Goal: Task Accomplishment & Management: Complete application form

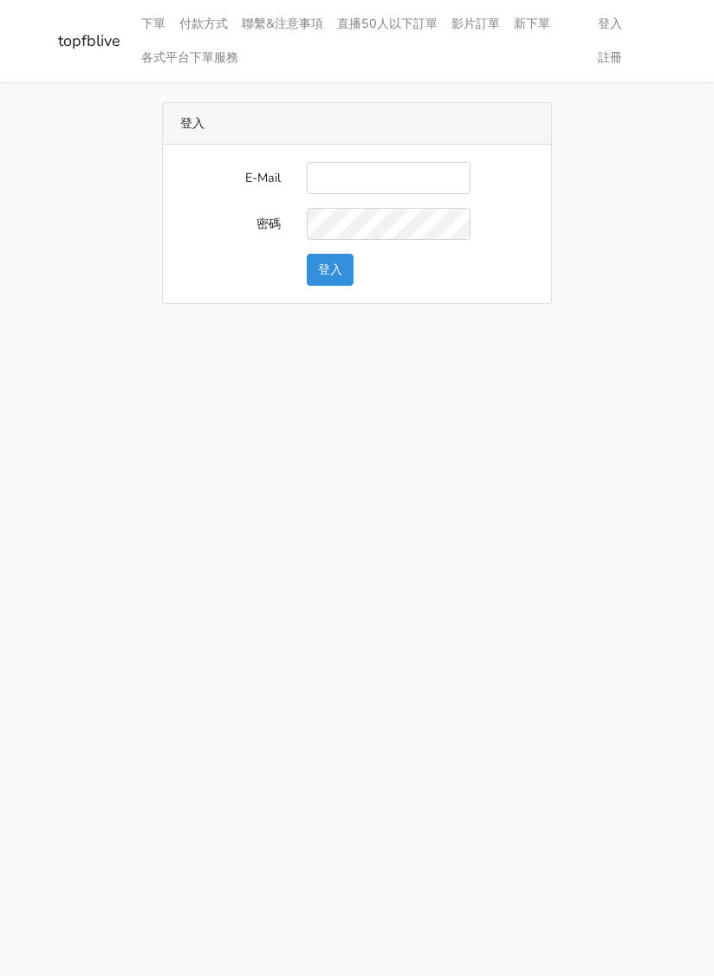
click at [373, 173] on input "E-Mail" at bounding box center [389, 178] width 164 height 32
type input "[EMAIL_ADDRESS][DOMAIN_NAME]"
click at [333, 274] on button "登入" at bounding box center [330, 270] width 47 height 32
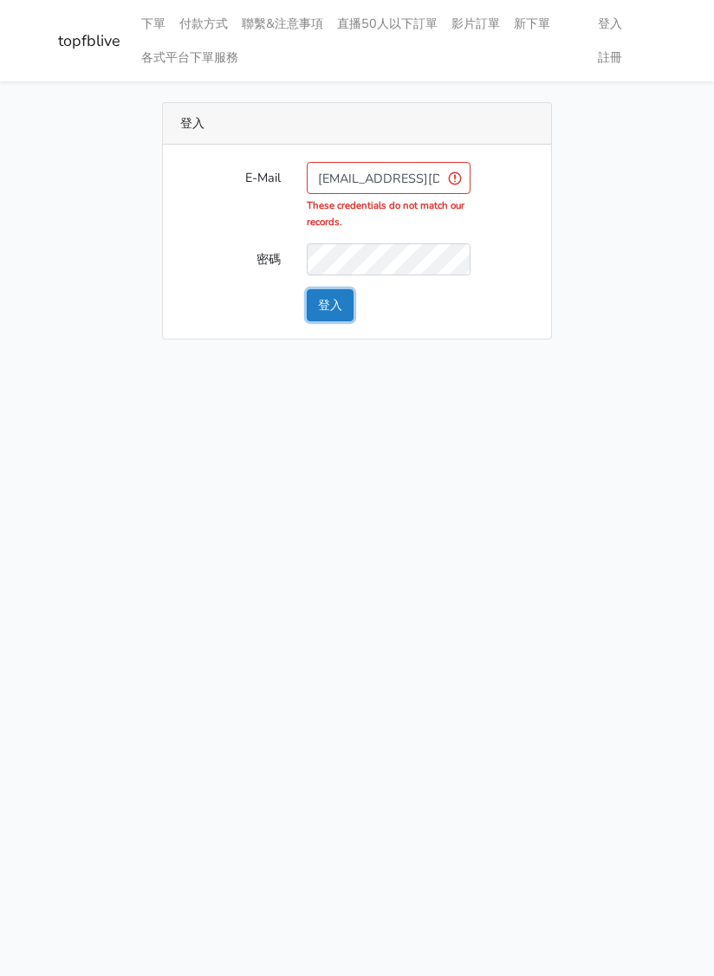
click at [325, 308] on button "登入" at bounding box center [330, 305] width 47 height 32
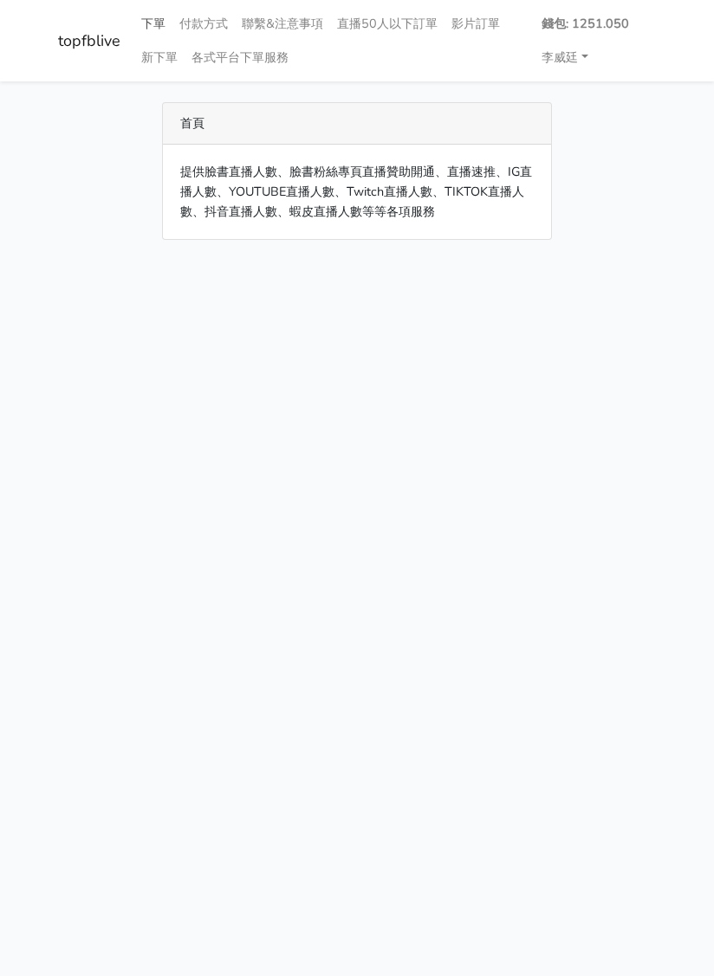
click at [156, 19] on link "下單" at bounding box center [153, 24] width 38 height 34
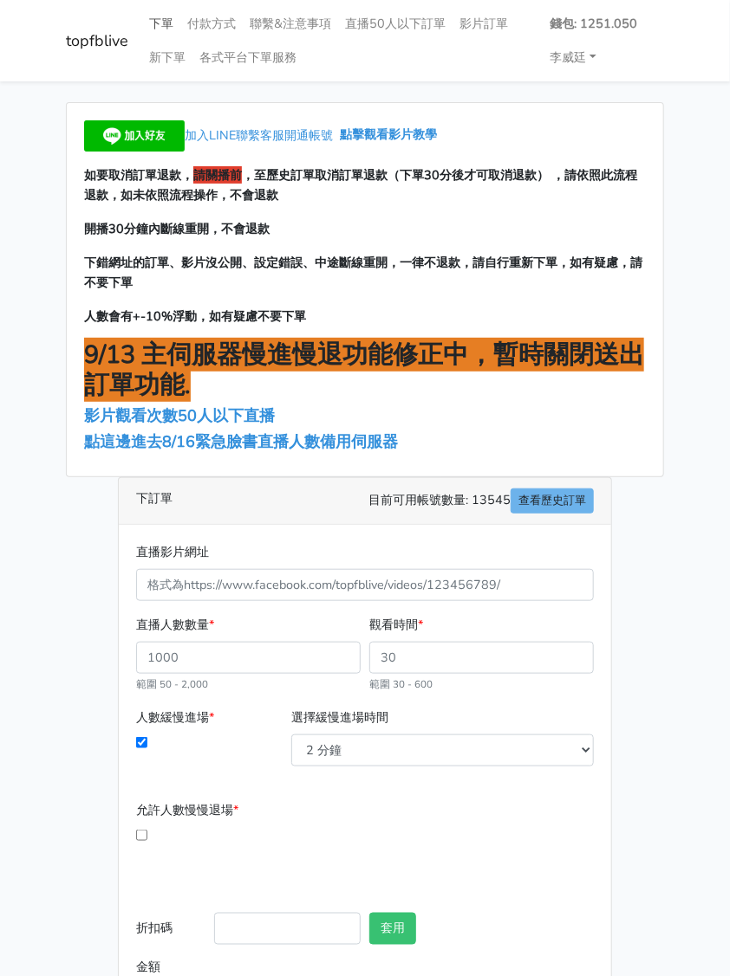
click at [159, 12] on link "下單" at bounding box center [161, 24] width 38 height 34
click at [199, 442] on span "點這邊進去8/16緊急臉書直播人數備用伺服器" at bounding box center [241, 441] width 314 height 21
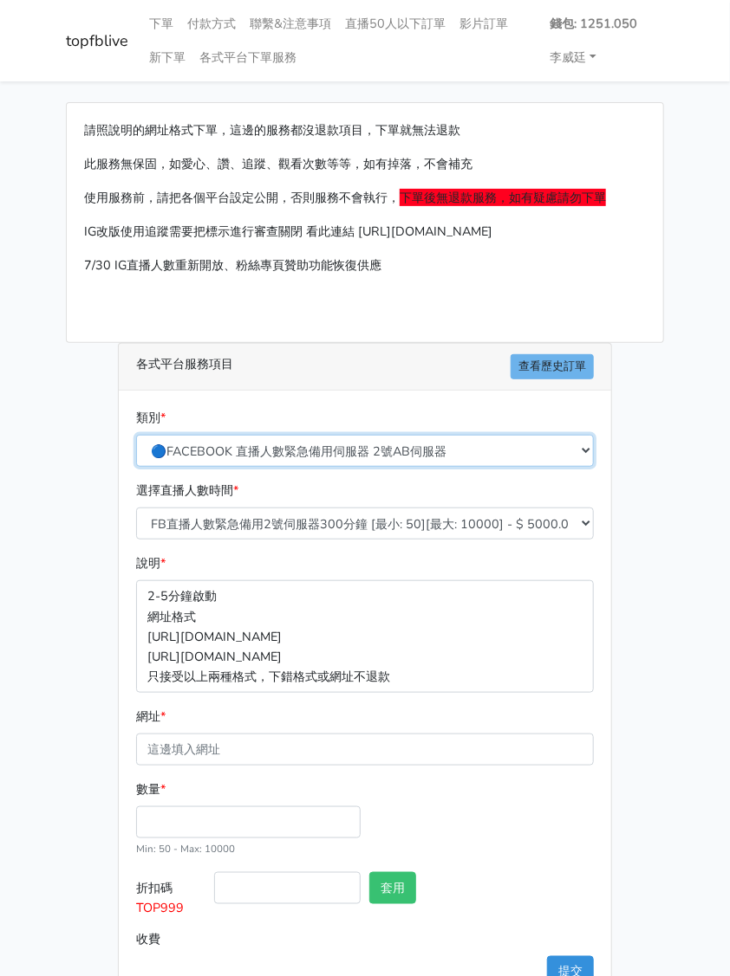
click at [362, 443] on select "🔵FACEBOOK 直播人數緊急備用伺服器 2號AB伺服器 🔵FACEBOOK 網軍專用貼文留言 安全保密 🔵FACEBOOK 直播人數緊急備用伺服器 J1 …" at bounding box center [364, 451] width 457 height 32
select select "3/26熱門平台服務台灣粉絲IG YT FB TIKTOK"
click at [136, 435] on select "🔵FACEBOOK 直播人數緊急備用伺服器 2號AB伺服器 🔵FACEBOOK 網軍專用貼文留言 安全保密 🔵FACEBOOK 直播人數緊急備用伺服器 J1 …" at bounding box center [364, 451] width 457 height 32
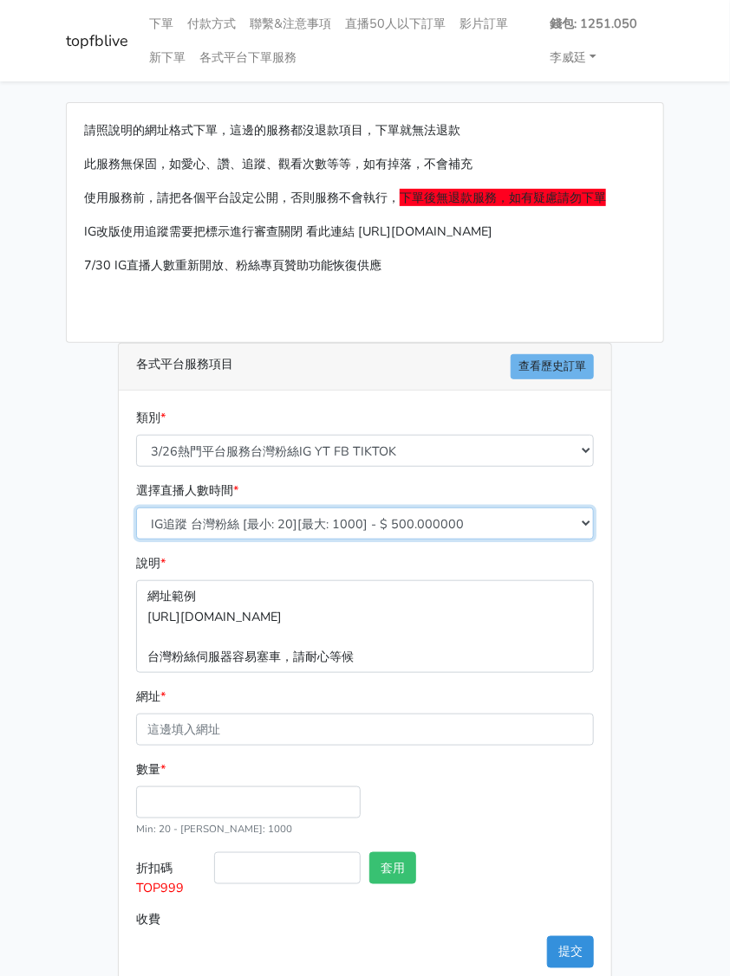
click at [232, 526] on select "IG追蹤 台灣粉絲 [最小: 20][最大: 1000] - $ 500.000000 IG愛心 台灣粉絲 [最小: 20][最大: 1000] - $ 35…" at bounding box center [364, 524] width 457 height 32
select select "669"
click at [136, 508] on select "IG追蹤 台灣粉絲 [最小: 20][最大: 1000] - $ 500.000000 IG愛心 台灣粉絲 [最小: 20][最大: 1000] - $ 35…" at bounding box center [364, 524] width 457 height 32
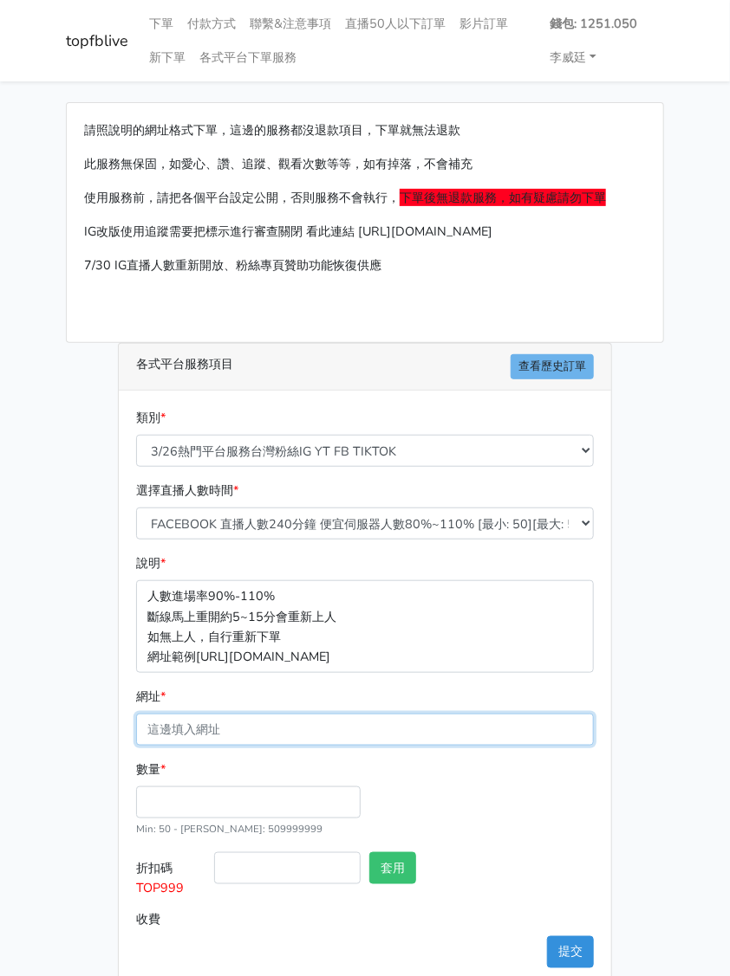
click at [203, 732] on input "網址 *" at bounding box center [364, 730] width 457 height 32
paste input "[URL][DOMAIN_NAME][DOMAIN_NAME]"
type input "[URL][DOMAIN_NAME][DOMAIN_NAME]"
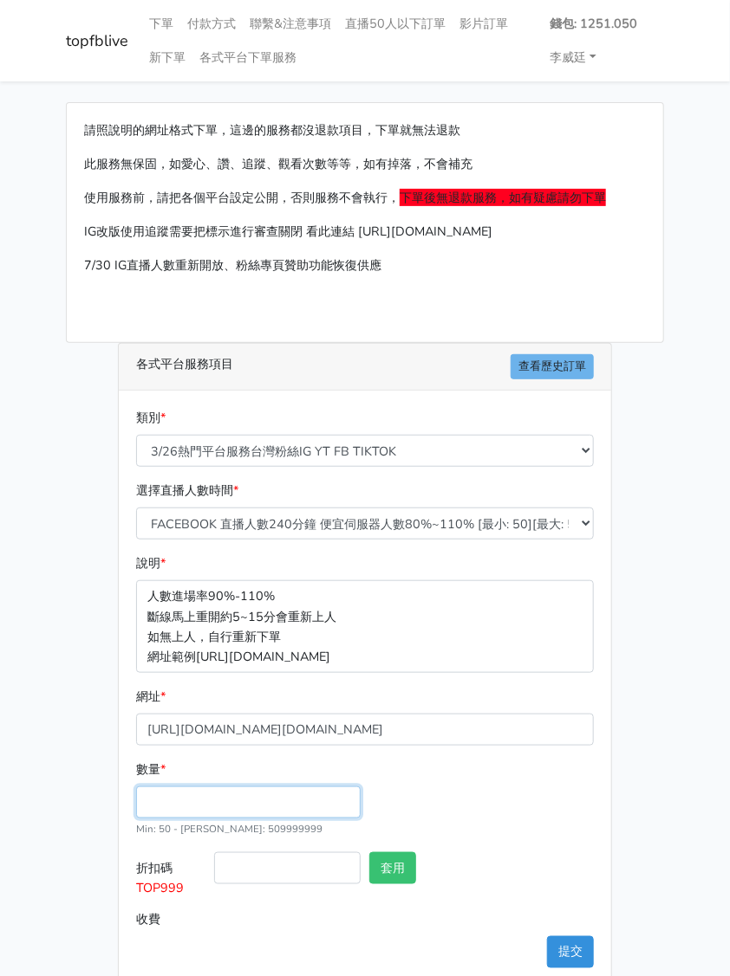
click at [194, 805] on input "數量 *" at bounding box center [248, 803] width 224 height 32
type input "200"
type input "96.000"
drag, startPoint x: 184, startPoint y: 892, endPoint x: 137, endPoint y: 887, distance: 47.1
click at [137, 887] on label "折扣碼 TOP999" at bounding box center [171, 879] width 78 height 52
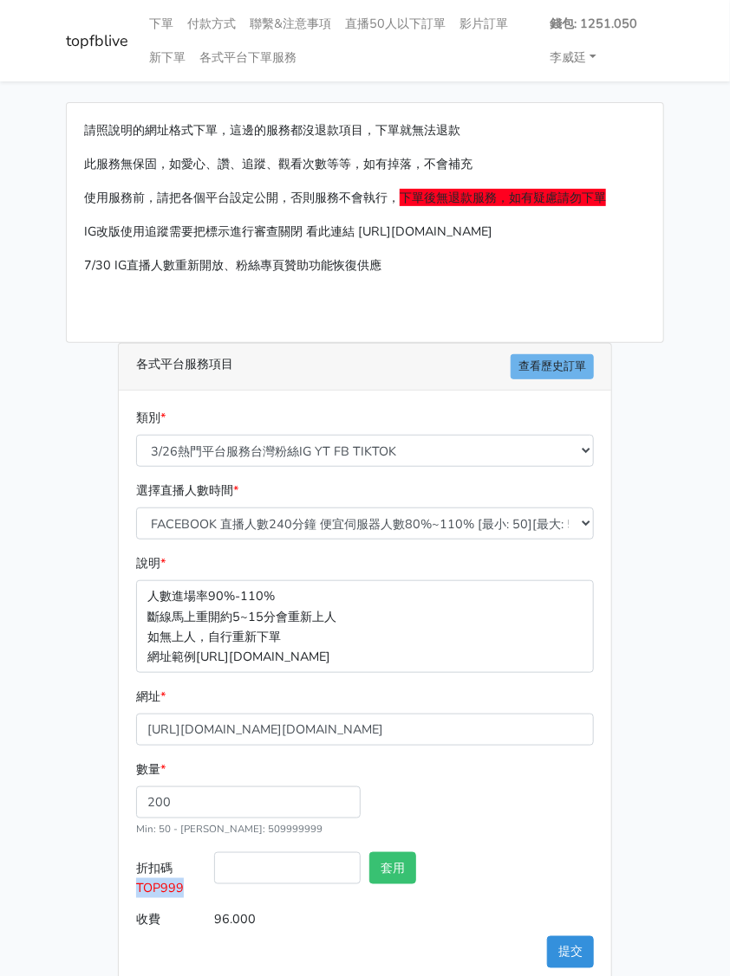
copy span "TOP999"
click at [289, 853] on input "折扣碼 TOP999" at bounding box center [287, 869] width 146 height 32
paste input "TOP999"
type input "TOP999"
click at [391, 866] on button "套用" at bounding box center [392, 869] width 47 height 32
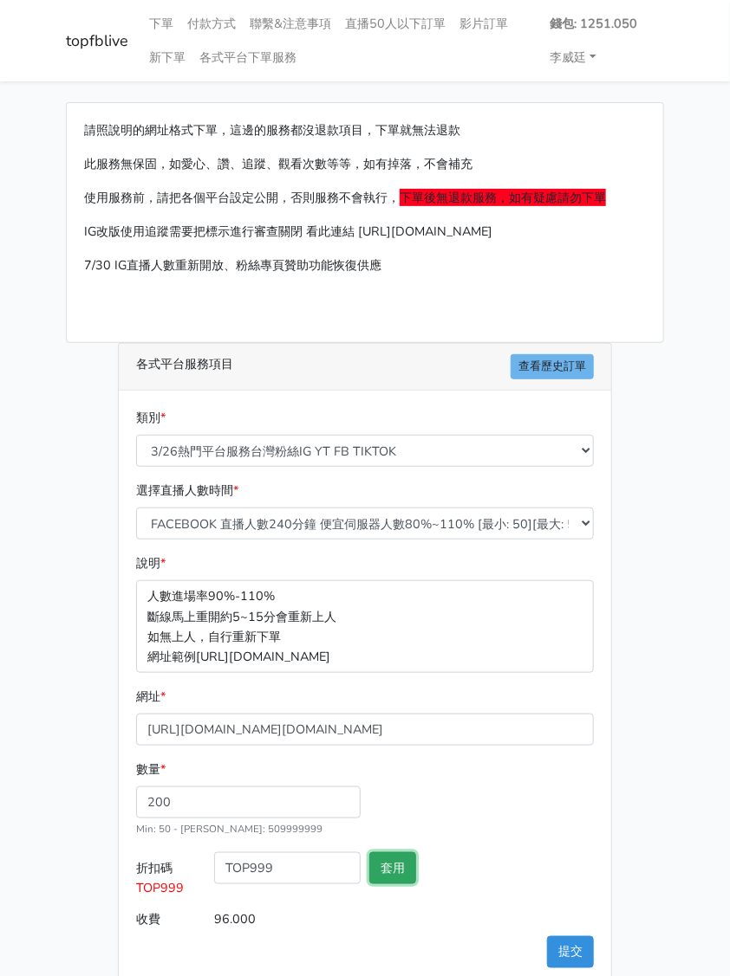
type input "套用失敗"
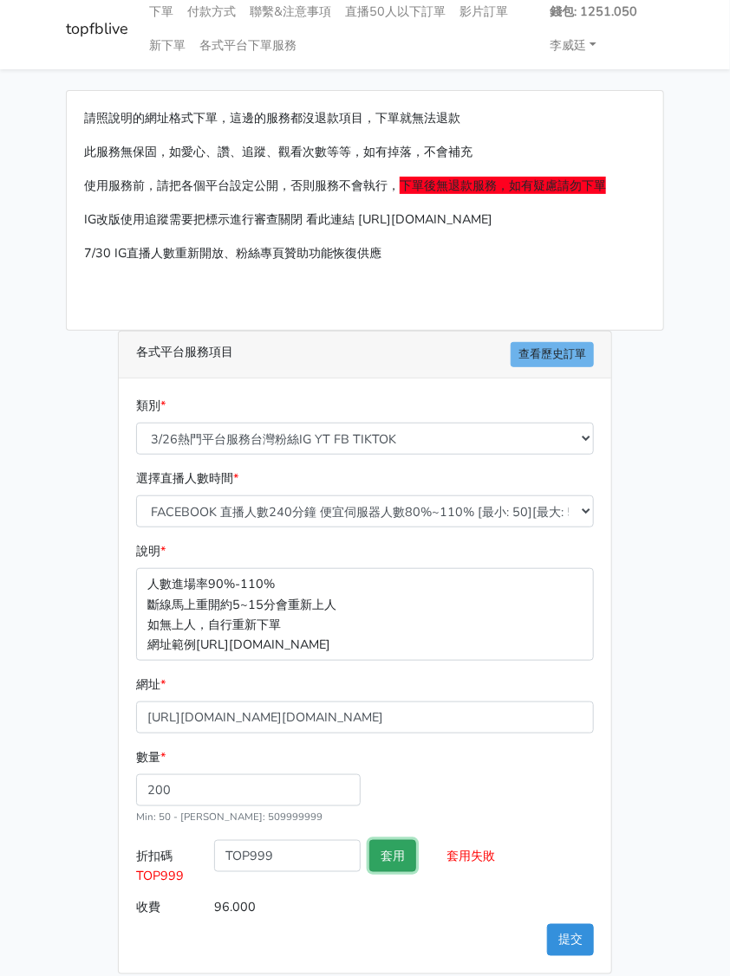
scroll to position [29, 0]
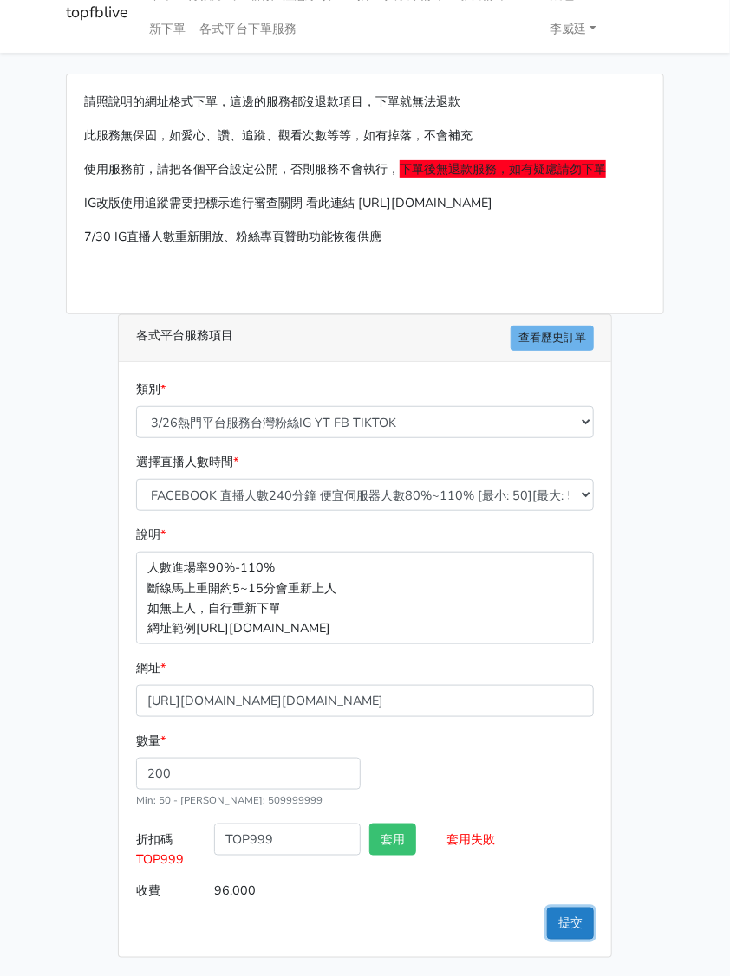
click at [562, 911] on button "提交" at bounding box center [570, 924] width 47 height 32
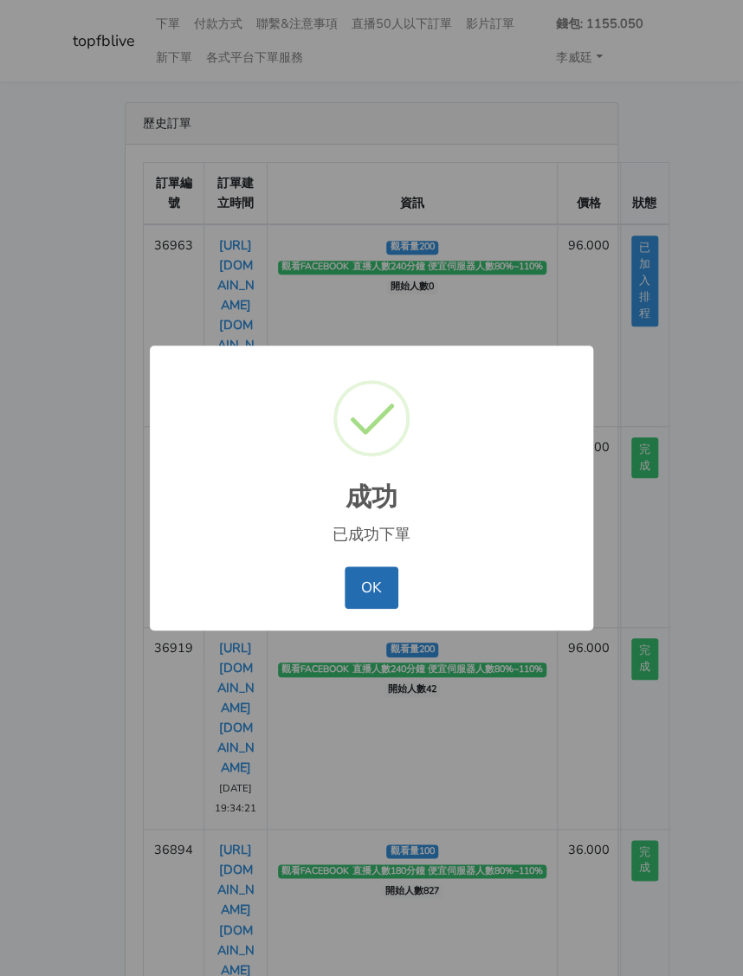
click at [363, 583] on button "OK" at bounding box center [371, 588] width 53 height 42
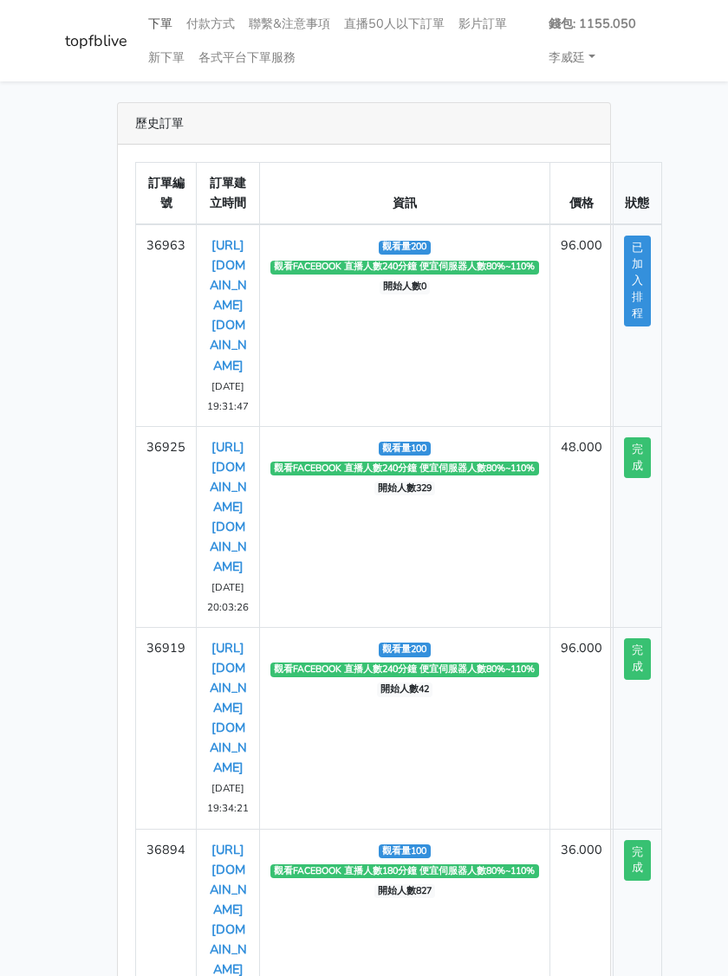
click at [159, 17] on link "下單" at bounding box center [160, 24] width 38 height 34
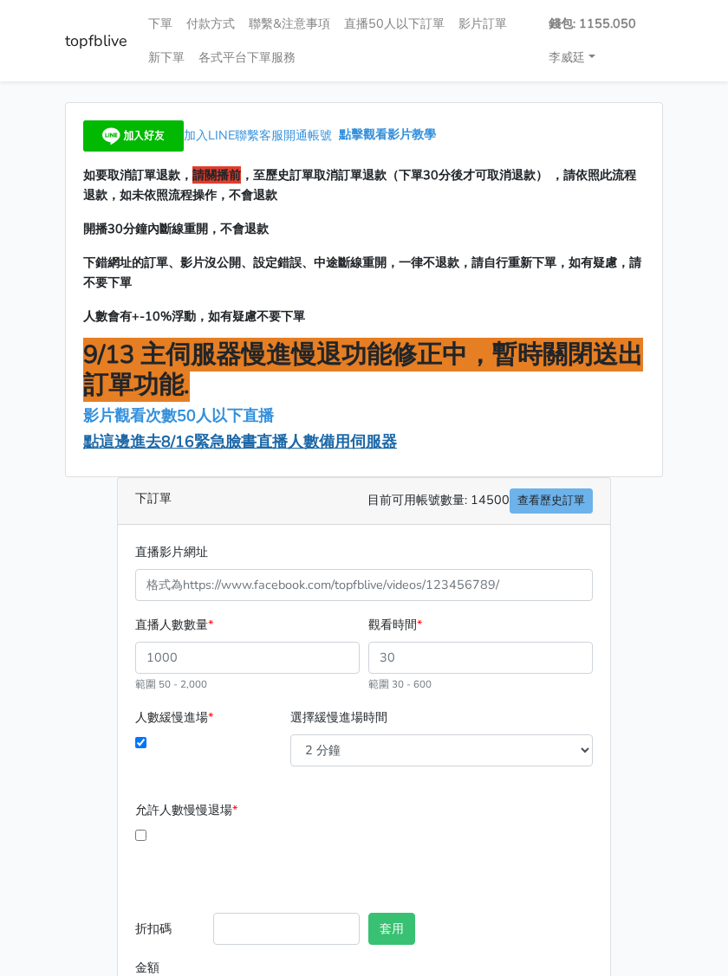
click at [253, 440] on span "點這邊進去8/16緊急臉書直播人數備用伺服器" at bounding box center [240, 441] width 314 height 21
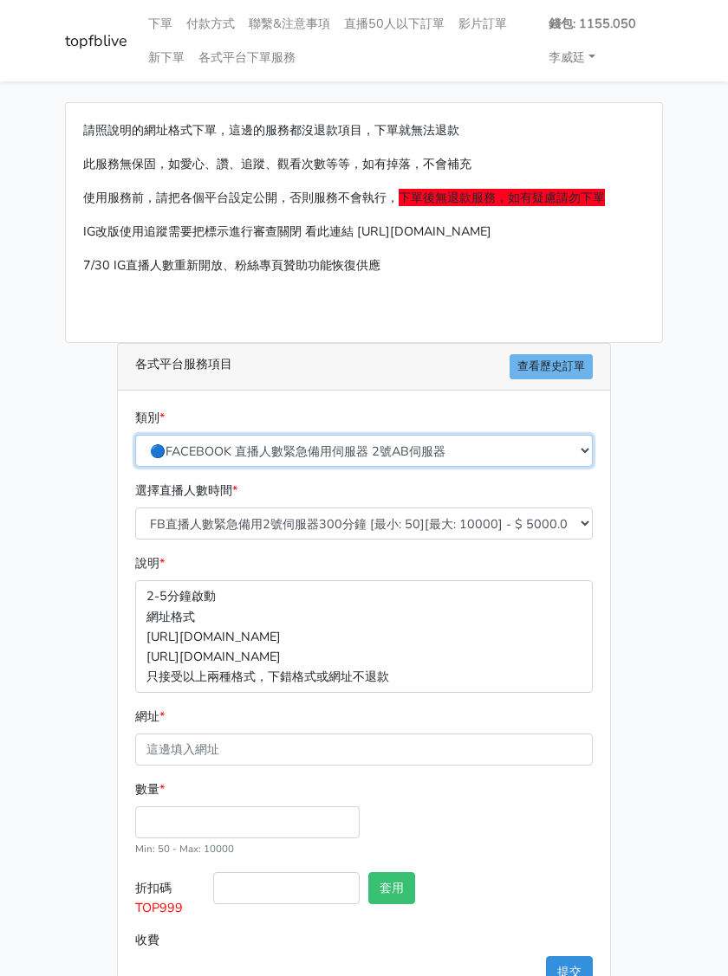
click at [336, 451] on select "🔵FACEBOOK 直播人數緊急備用伺服器 2號AB伺服器 🔵FACEBOOK 網軍專用貼文留言 安全保密 🔵FACEBOOK 直播人數緊急備用伺服器 J1 …" at bounding box center [363, 451] width 457 height 32
select select "3/26熱門平台服務台灣粉絲IG YT FB TIKTOK"
click at [135, 435] on select "🔵FACEBOOK 直播人數緊急備用伺服器 2號AB伺服器 🔵FACEBOOK 網軍專用貼文留言 安全保密 🔵FACEBOOK 直播人數緊急備用伺服器 J1 …" at bounding box center [363, 451] width 457 height 32
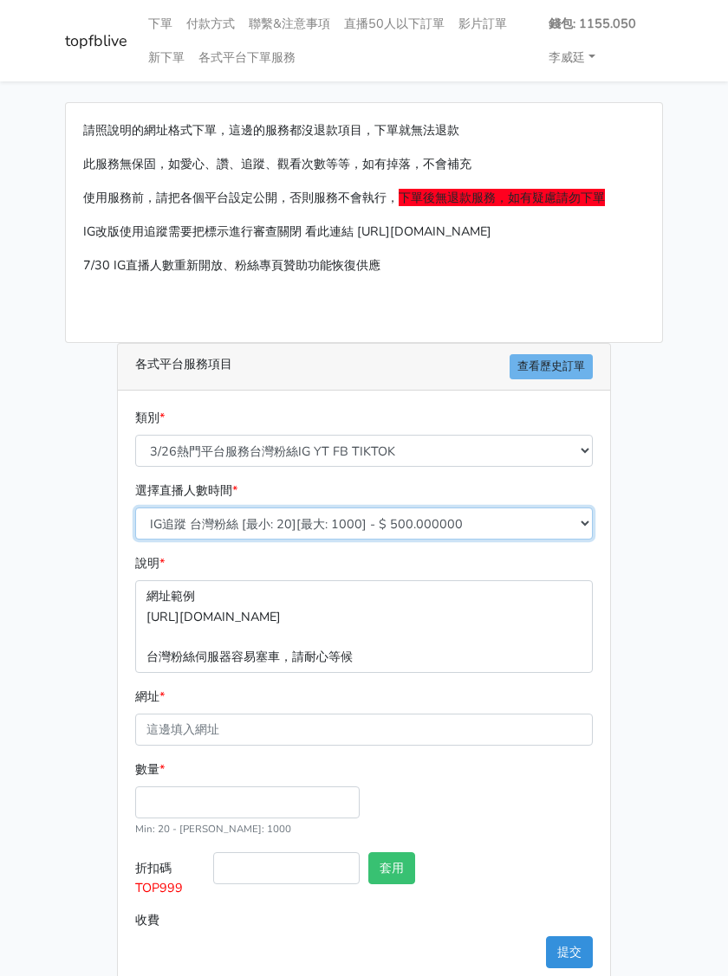
click at [325, 520] on select "IG追蹤 台灣粉絲 [最小: 20][最大: 1000] - $ 500.000000 IG愛心 台灣粉絲 [最小: 20][最大: 1000] - $ 35…" at bounding box center [363, 524] width 457 height 32
select select "669"
click at [135, 508] on select "IG追蹤 台灣粉絲 [最小: 20][最大: 1000] - $ 500.000000 IG愛心 台灣粉絲 [最小: 20][最大: 1000] - $ 35…" at bounding box center [363, 524] width 457 height 32
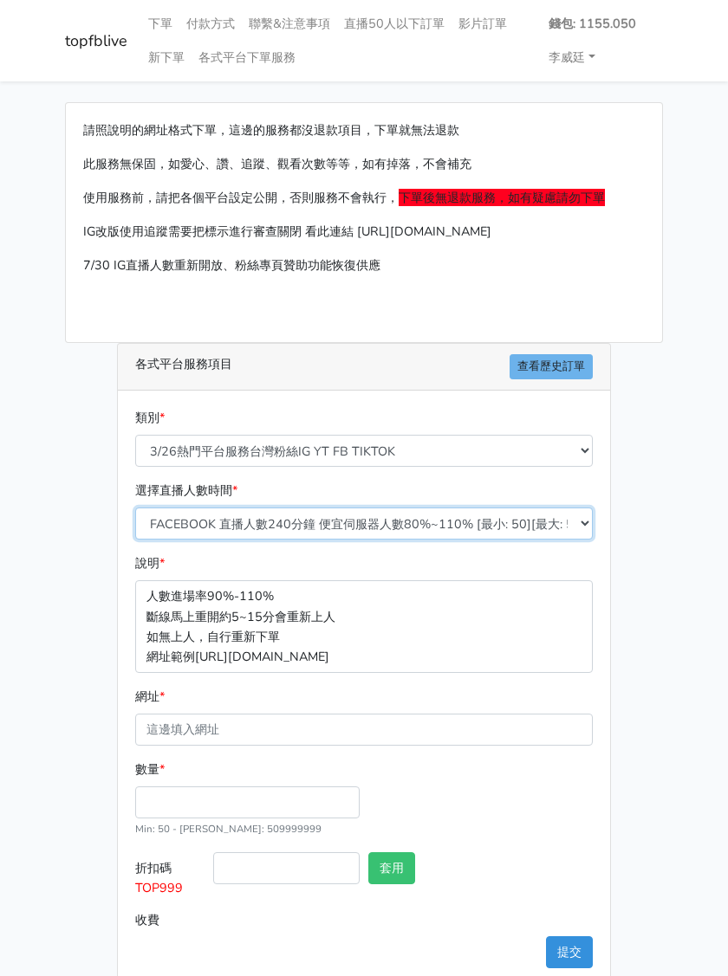
scroll to position [29, 0]
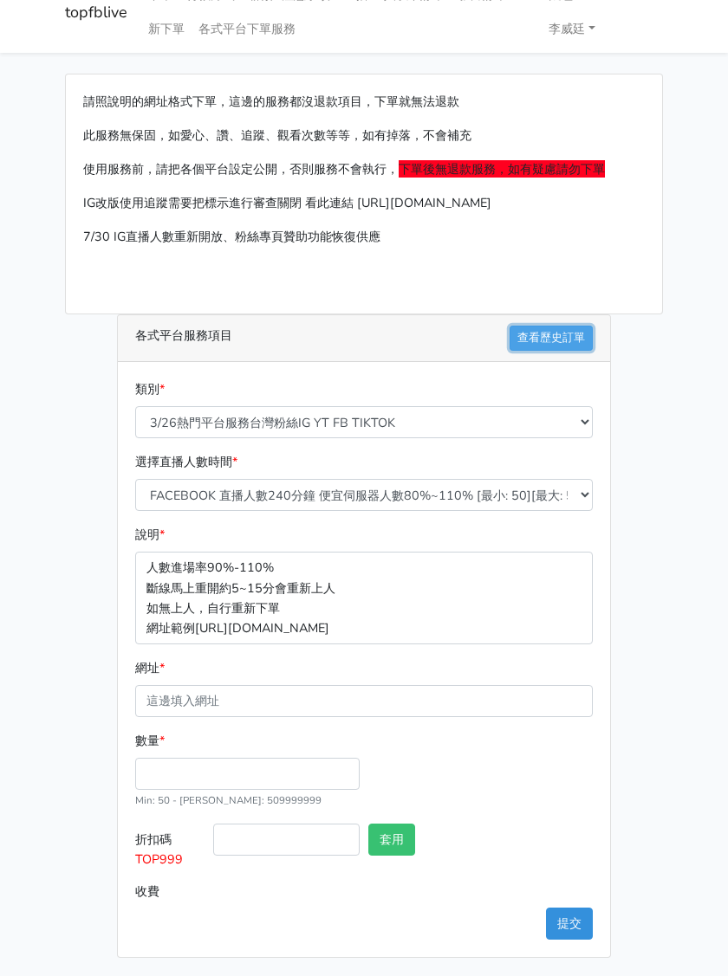
click at [538, 339] on link "查看歷史訂單" at bounding box center [550, 338] width 83 height 25
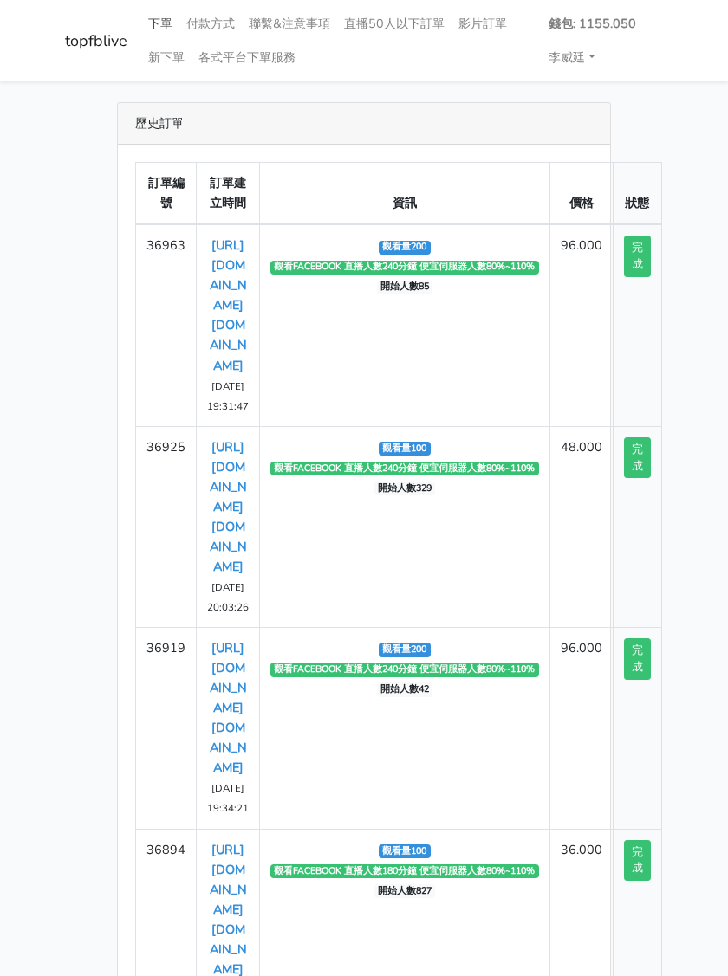
click at [159, 26] on link "下單" at bounding box center [160, 24] width 38 height 34
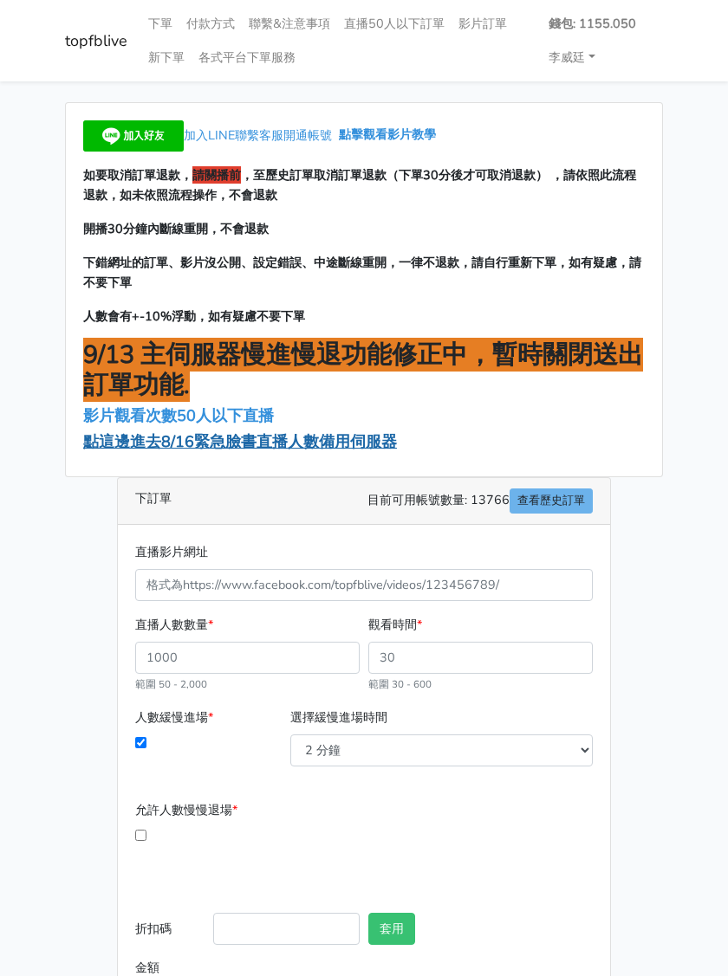
click at [200, 444] on span "點這邊進去8/16緊急臉書直播人數備用伺服器" at bounding box center [240, 441] width 314 height 21
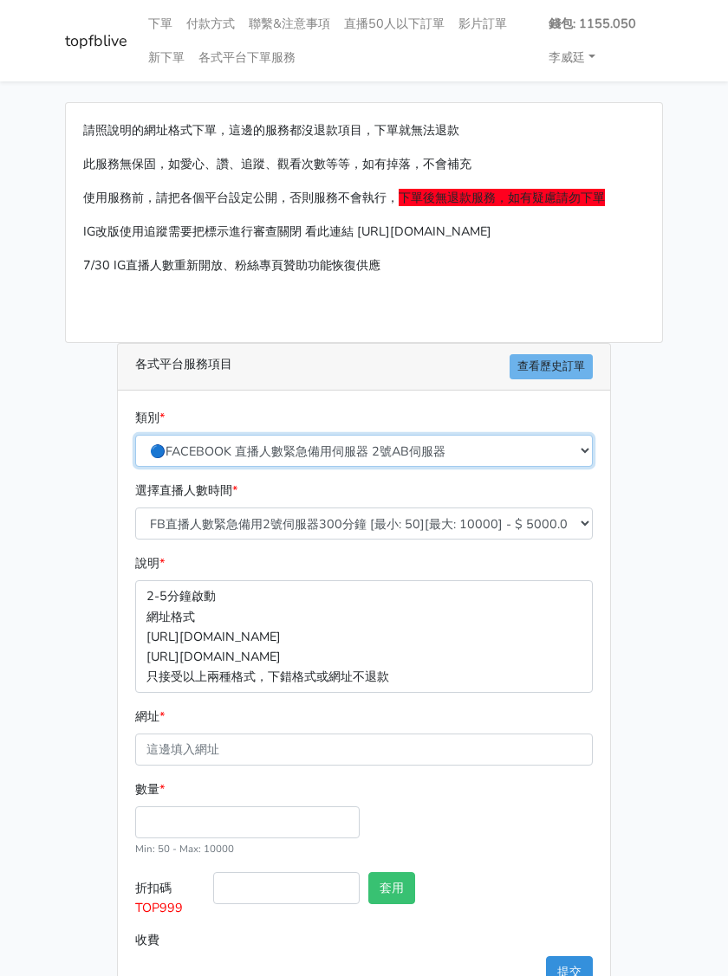
click at [299, 446] on select "🔵FACEBOOK 直播人數緊急備用伺服器 2號AB伺服器 🔵FACEBOOK 網軍專用貼文留言 安全保密 🔵FACEBOOK 直播人數緊急備用伺服器 J1 …" at bounding box center [363, 451] width 457 height 32
select select "3/26熱門平台服務台灣粉絲IG YT FB TIKTOK"
click at [135, 435] on select "🔵FACEBOOK 直播人數緊急備用伺服器 2號AB伺服器 🔵FACEBOOK 網軍專用貼文留言 安全保密 🔵FACEBOOK 直播人數緊急備用伺服器 J1 …" at bounding box center [363, 451] width 457 height 32
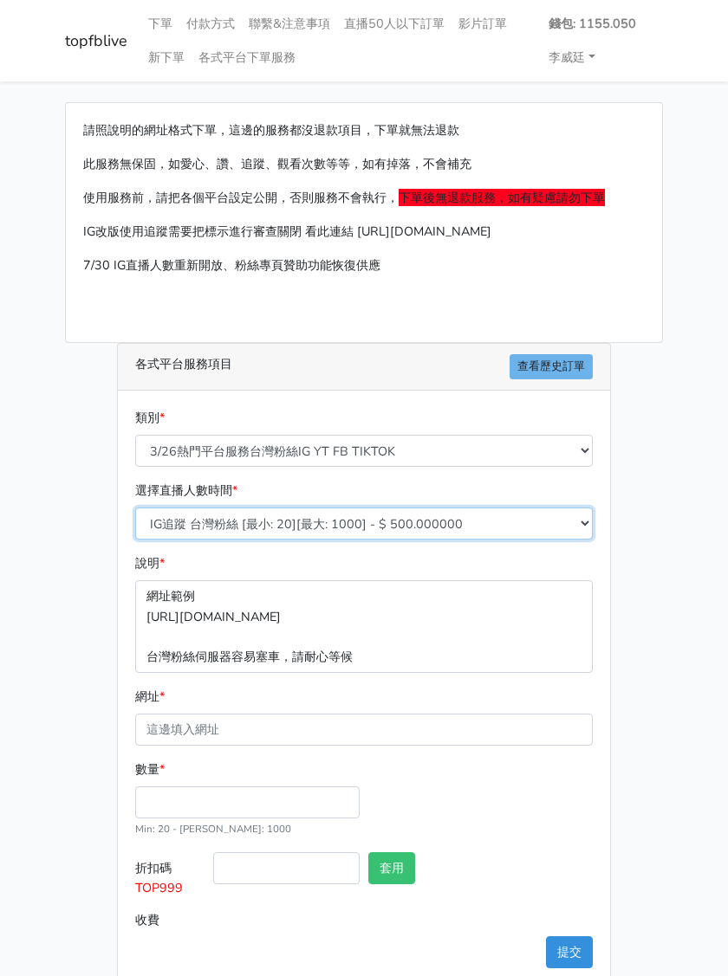
click at [281, 523] on select "IG追蹤 台灣粉絲 [最小: 20][最大: 1000] - $ 500.000000 IG愛心 台灣粉絲 [最小: 20][最大: 1000] - $ 35…" at bounding box center [363, 524] width 457 height 32
select select "669"
click at [135, 508] on select "IG追蹤 台灣粉絲 [最小: 20][最大: 1000] - $ 500.000000 IG愛心 台灣粉絲 [最小: 20][最大: 1000] - $ 35…" at bounding box center [363, 524] width 457 height 32
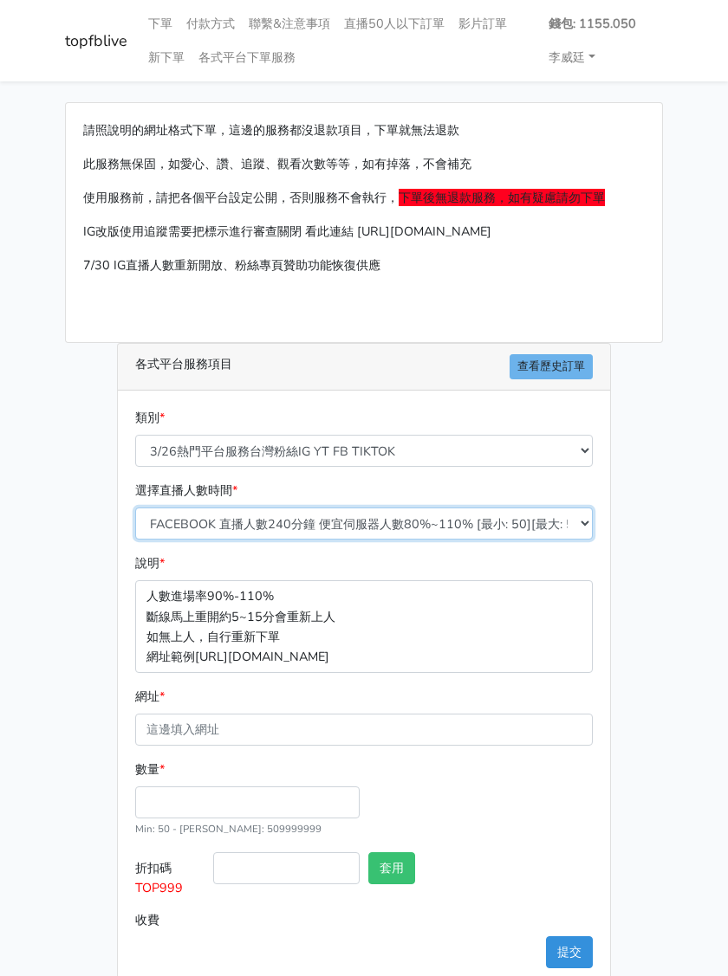
click at [308, 519] on select "IG追蹤 台灣粉絲 [最小: 20][最大: 1000] - $ 500.000000 IG愛心 台灣粉絲 [最小: 20][最大: 1000] - $ 35…" at bounding box center [363, 524] width 457 height 32
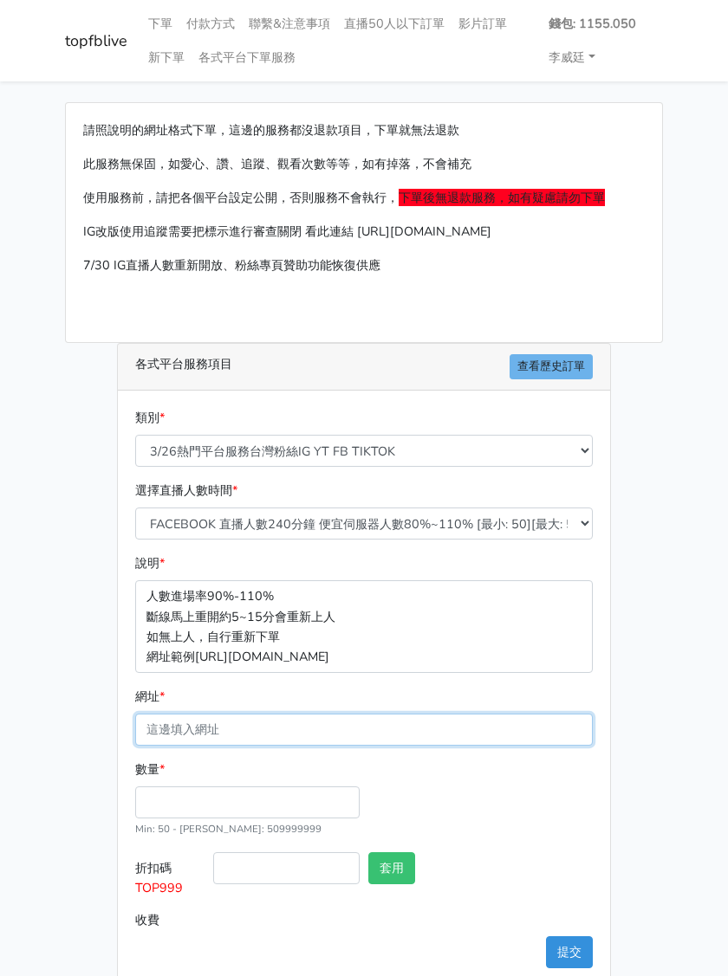
click at [208, 732] on input "網址 *" at bounding box center [363, 730] width 457 height 32
paste input "[URL][DOMAIN_NAME][DOMAIN_NAME]"
type input "[URL][DOMAIN_NAME][DOMAIN_NAME]"
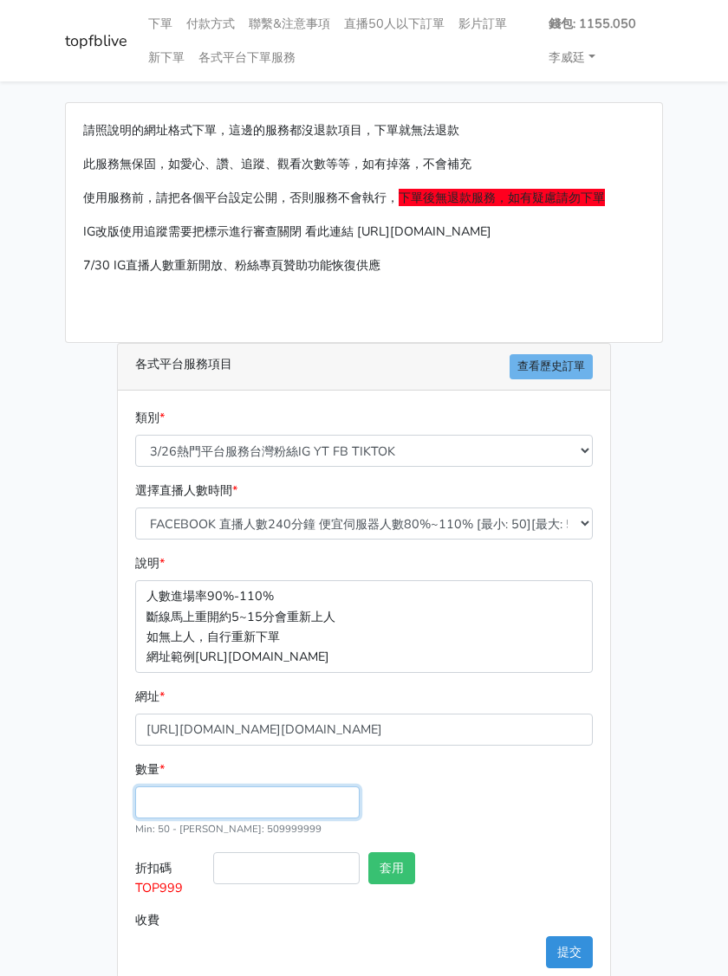
click at [185, 794] on input "數量 *" at bounding box center [247, 803] width 224 height 32
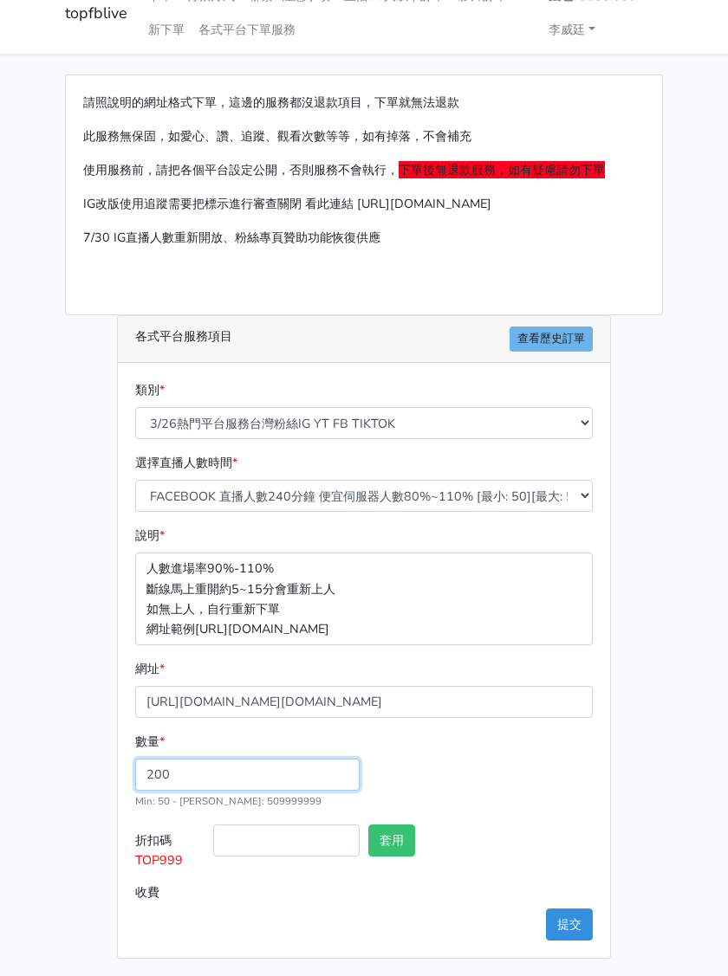
scroll to position [29, 0]
type input "200"
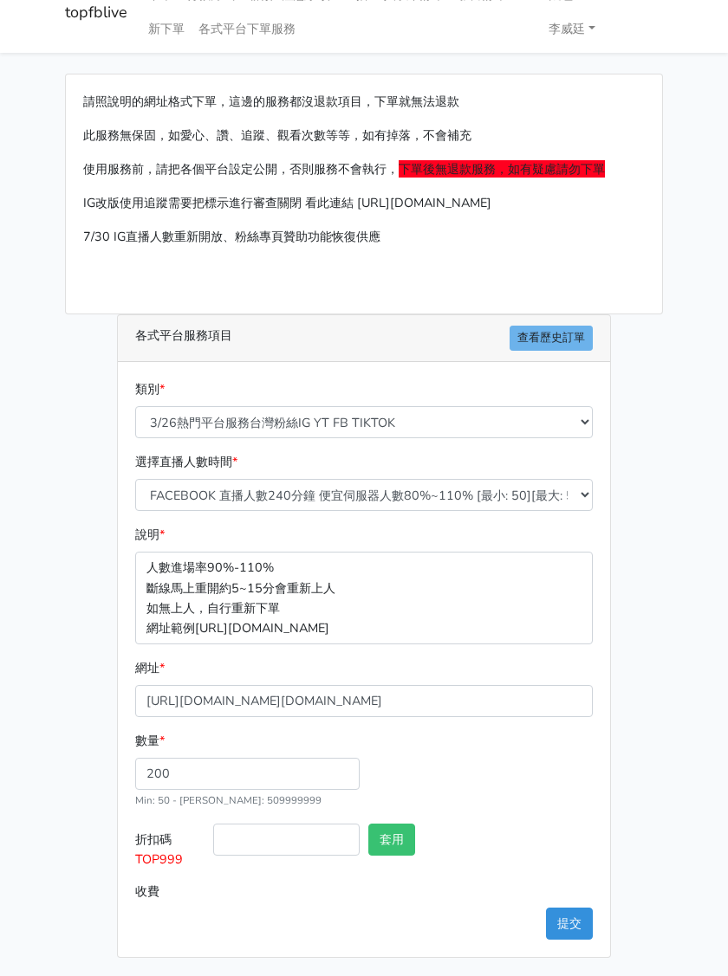
type input "96.000"
click at [484, 813] on div "數量 * 200 Min: 50 - Max: 509999999" at bounding box center [364, 777] width 466 height 93
click at [575, 916] on button "提交" at bounding box center [569, 924] width 47 height 32
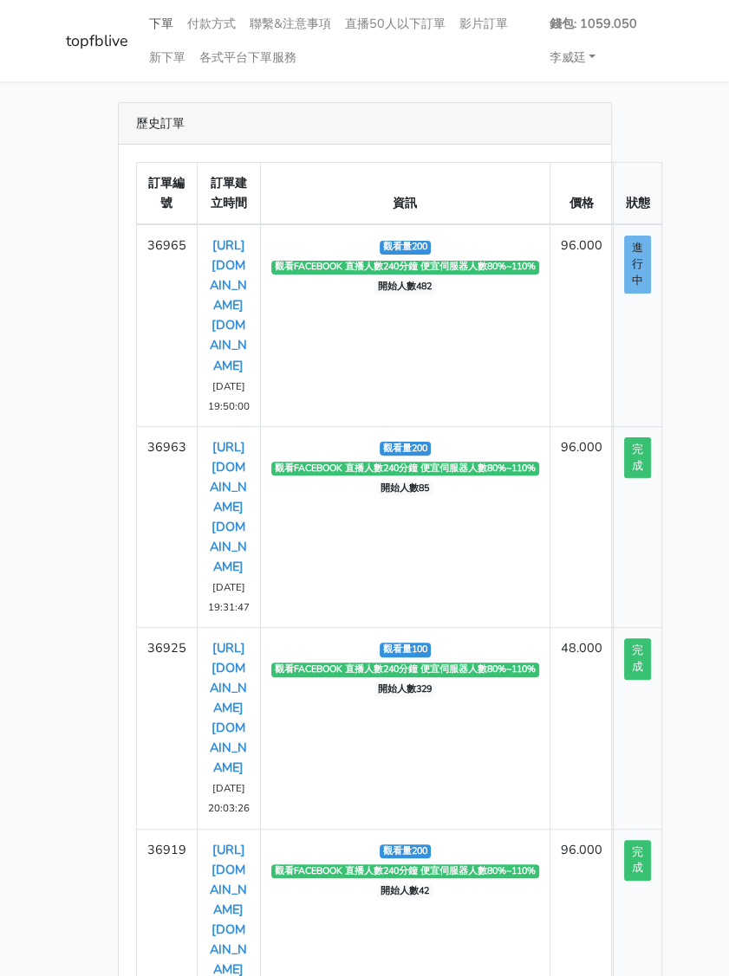
click at [159, 22] on link "下單" at bounding box center [161, 24] width 38 height 34
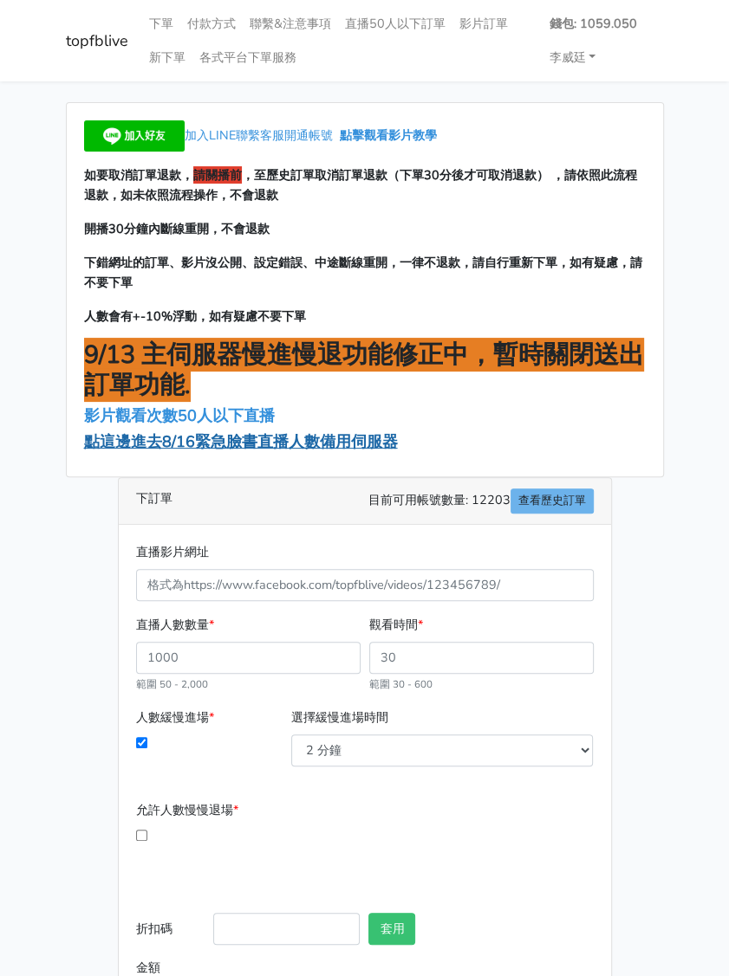
click at [182, 437] on span "點這邊進去8/16緊急臉書直播人數備用伺服器" at bounding box center [241, 441] width 314 height 21
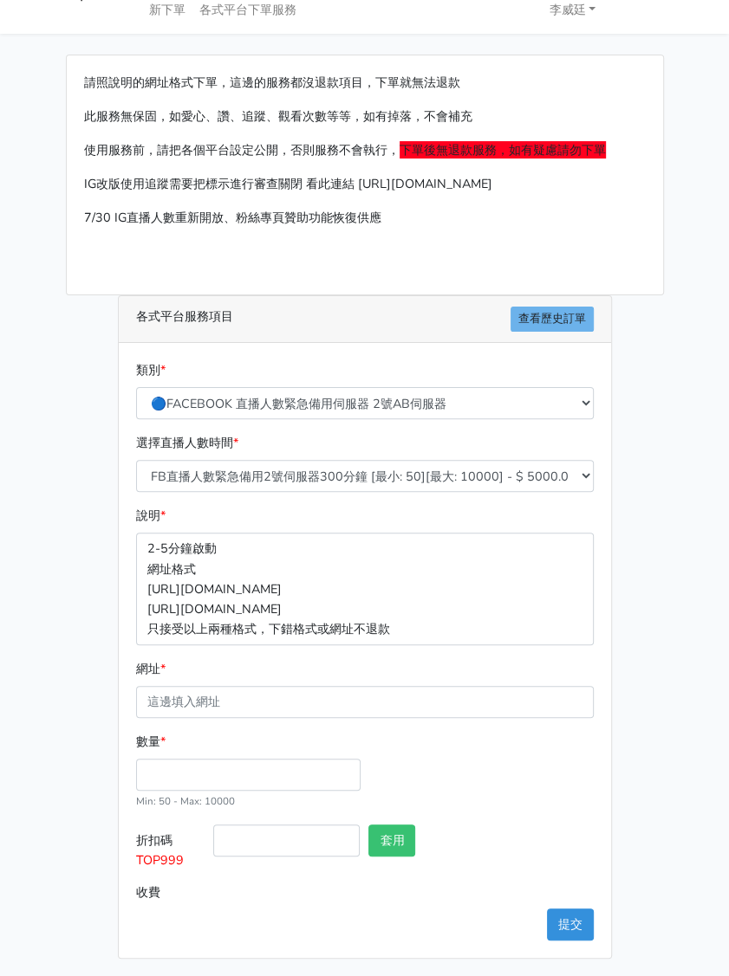
scroll to position [49, 0]
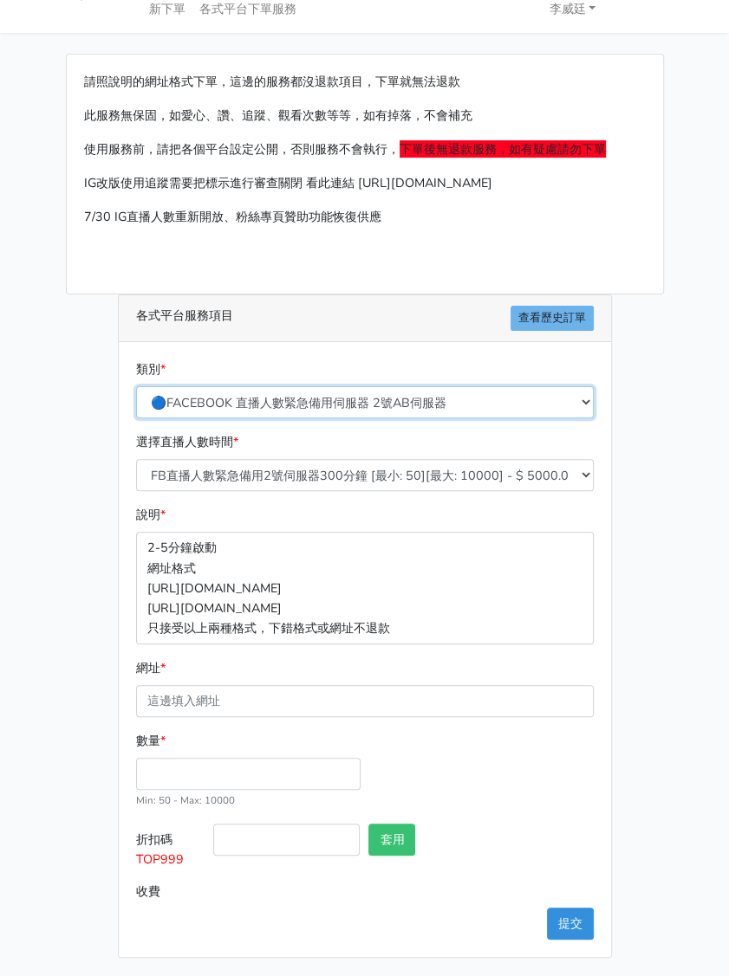
click at [296, 405] on select "🔵FACEBOOK 直播人數緊急備用伺服器 2號AB伺服器 🔵FACEBOOK 網軍專用貼文留言 安全保密 🔵FACEBOOK 直播人數緊急備用伺服器 J1 …" at bounding box center [364, 402] width 457 height 32
select select "3/26熱門平台服務台灣粉絲IG YT FB TIKTOK"
click at [136, 405] on select "🔵FACEBOOK 直播人數緊急備用伺服器 2號AB伺服器 🔵FACEBOOK 網軍專用貼文留言 安全保密 🔵FACEBOOK 直播人數緊急備用伺服器 J1 …" at bounding box center [364, 402] width 457 height 32
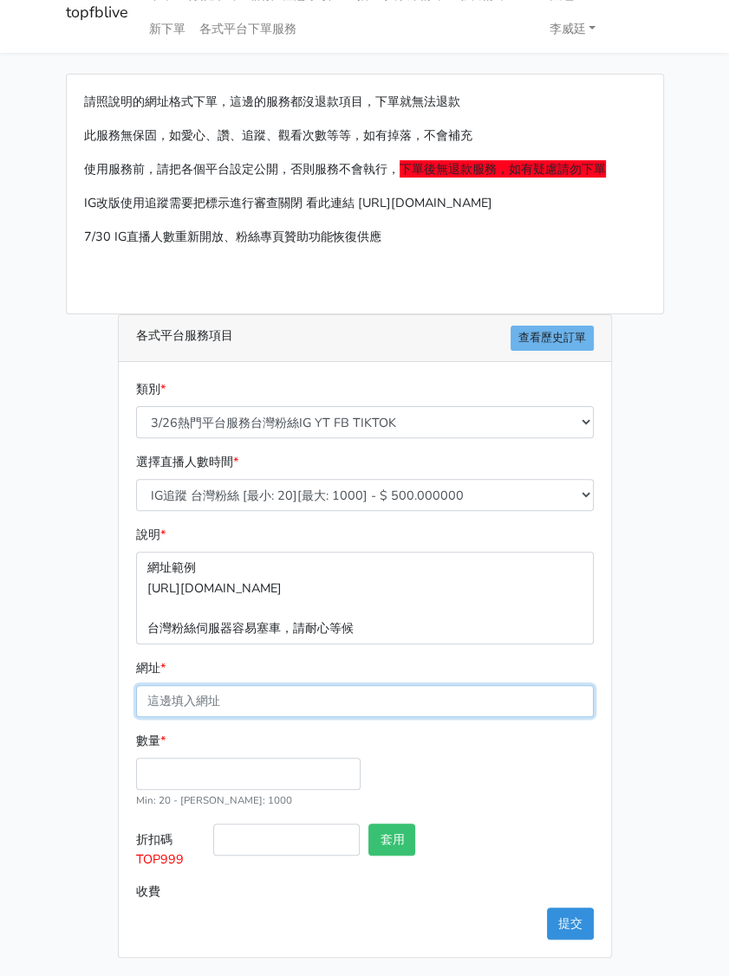
click at [202, 691] on input "網址 *" at bounding box center [364, 701] width 457 height 32
paste input "[URL][DOMAIN_NAME][DOMAIN_NAME]"
type input "[URL][DOMAIN_NAME][DOMAIN_NAME]"
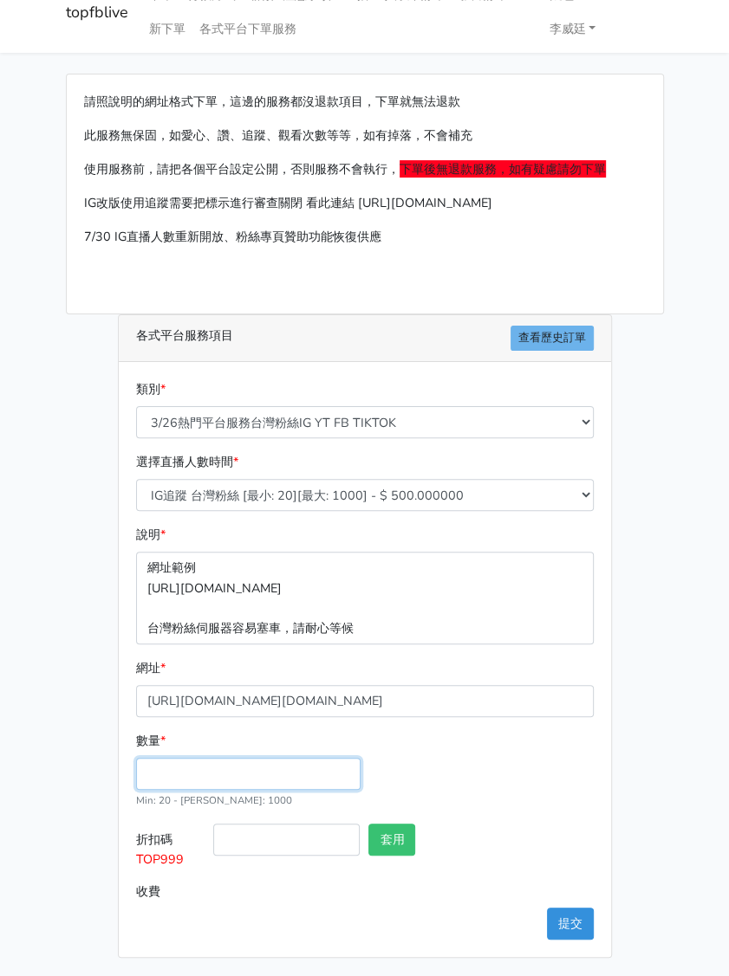
click at [194, 758] on input "數量 *" at bounding box center [248, 774] width 224 height 32
type input "100"
type input "50.000"
drag, startPoint x: 198, startPoint y: 863, endPoint x: 133, endPoint y: 856, distance: 65.4
click at [133, 856] on label "折扣碼 TOP999" at bounding box center [171, 850] width 78 height 52
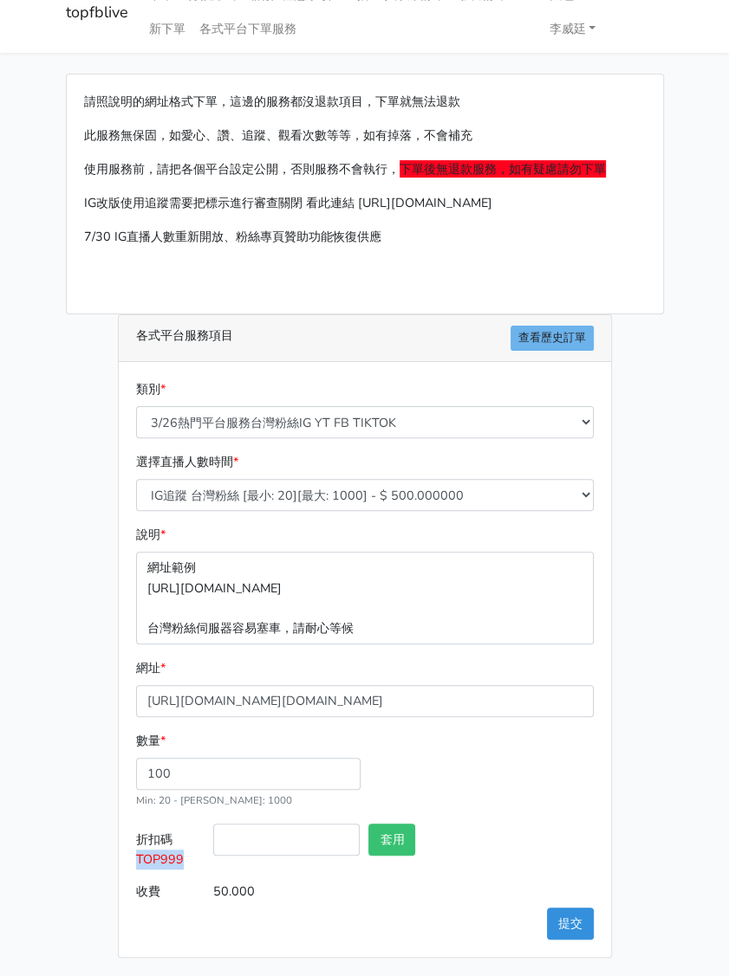
copy span "TOP999"
click at [366, 491] on select "IG追蹤 台灣粉絲 [最小: 20][最大: 1000] - $ 500.000000 IG愛心 台灣粉絲 [最小: 20][最大: 1000] - $ 35…" at bounding box center [364, 495] width 457 height 32
select select "669"
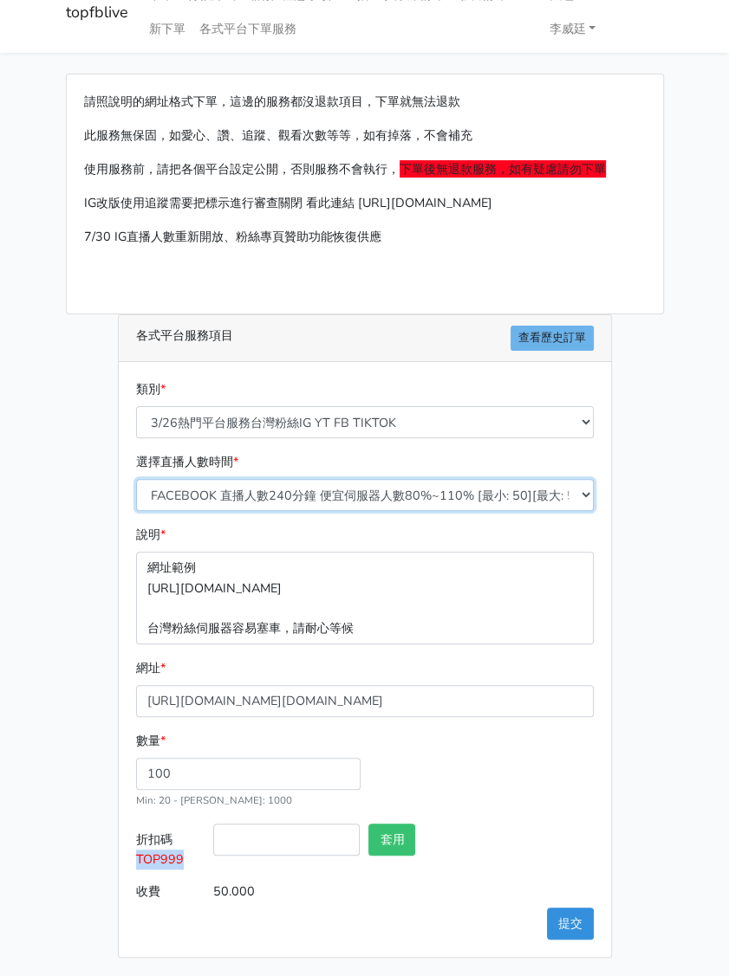
click at [136, 479] on select "IG追蹤 台灣粉絲 [最小: 20][最大: 1000] - $ 500.000000 IG愛心 台灣粉絲 [最小: 20][最大: 1000] - $ 35…" at bounding box center [364, 495] width 457 height 32
type input "48.000"
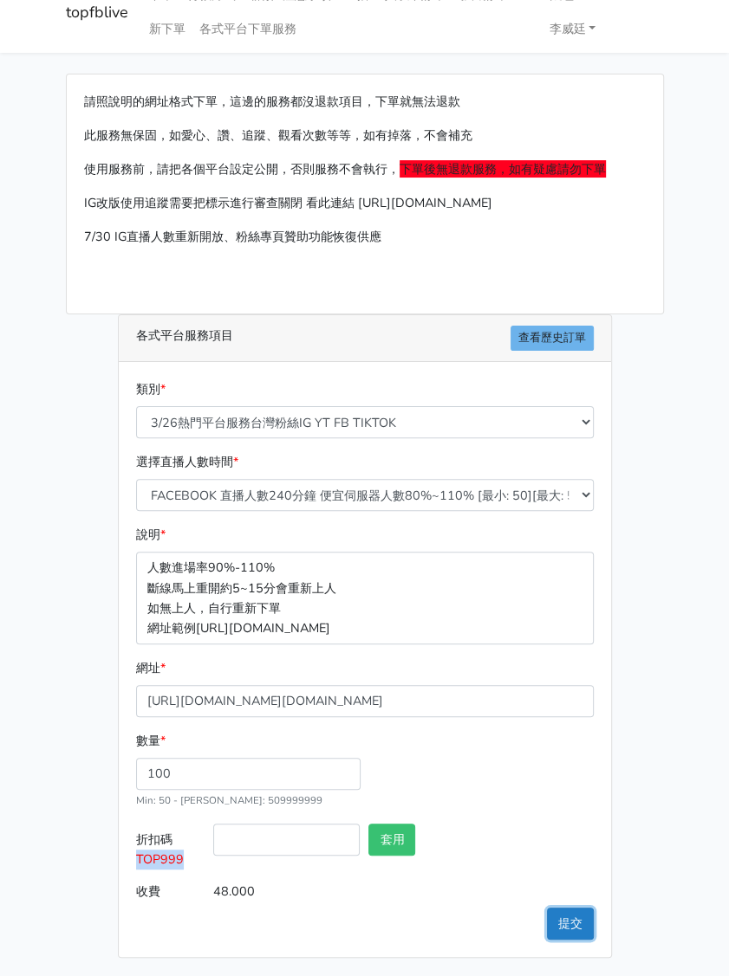
click at [584, 921] on button "提交" at bounding box center [570, 924] width 47 height 32
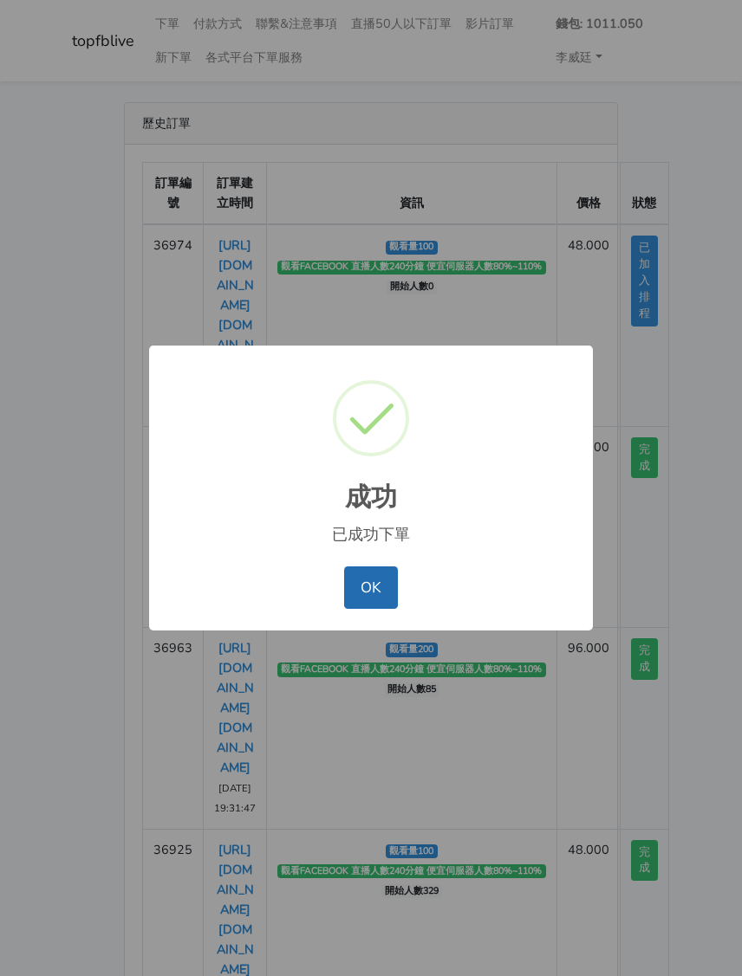
click at [381, 585] on button "OK" at bounding box center [370, 588] width 53 height 42
